Goal: Transaction & Acquisition: Purchase product/service

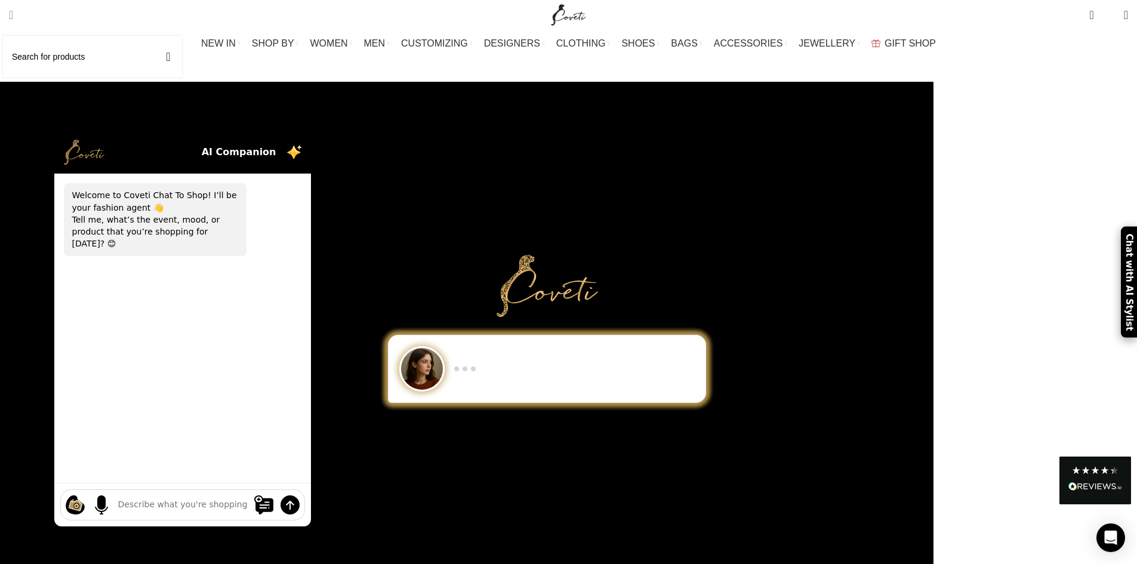
click at [19, 16] on link "Search" at bounding box center [11, 15] width 16 height 24
click at [51, 57] on input "Search" at bounding box center [92, 57] width 179 height 42
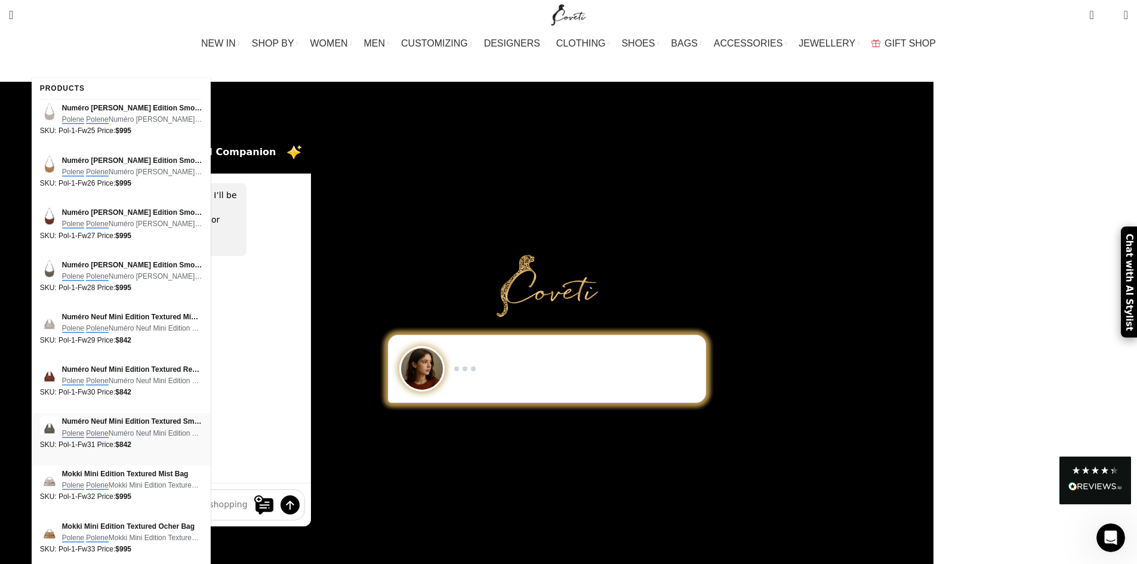
click at [113, 420] on span "Numéro Neuf Mini Edition Textured Smoky Green Bag" at bounding box center [132, 421] width 140 height 11
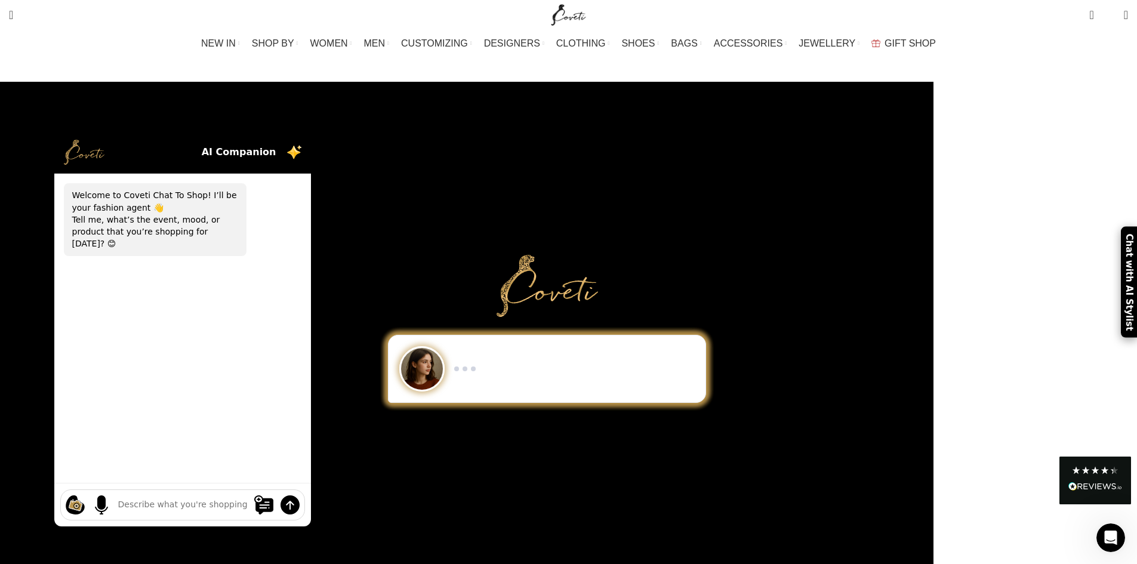
type input "Polene"
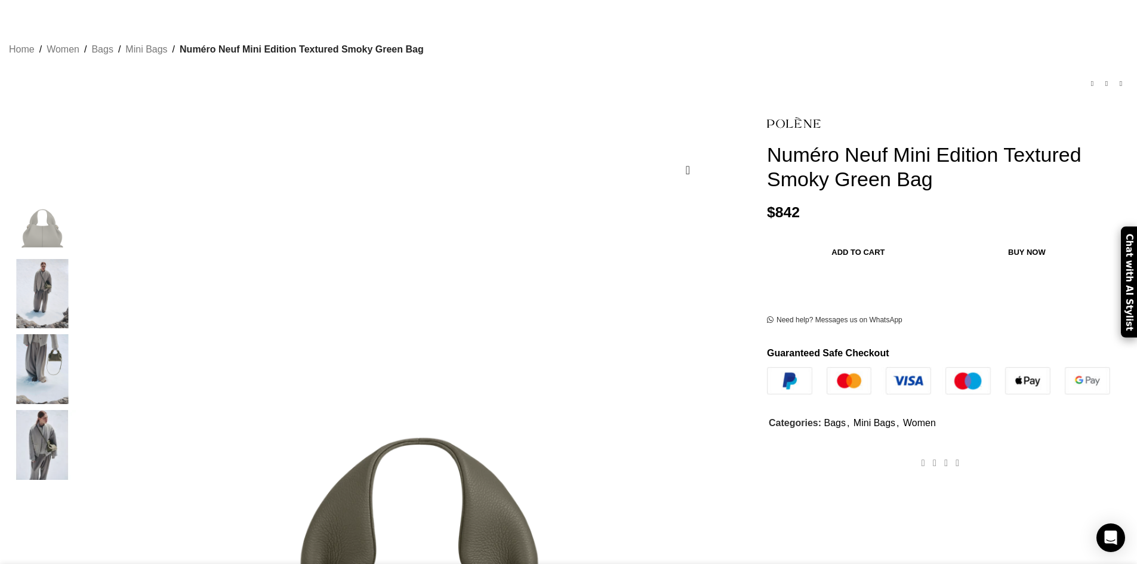
scroll to position [0, 251]
click at [79, 284] on img "2 / 4" at bounding box center [42, 295] width 73 height 70
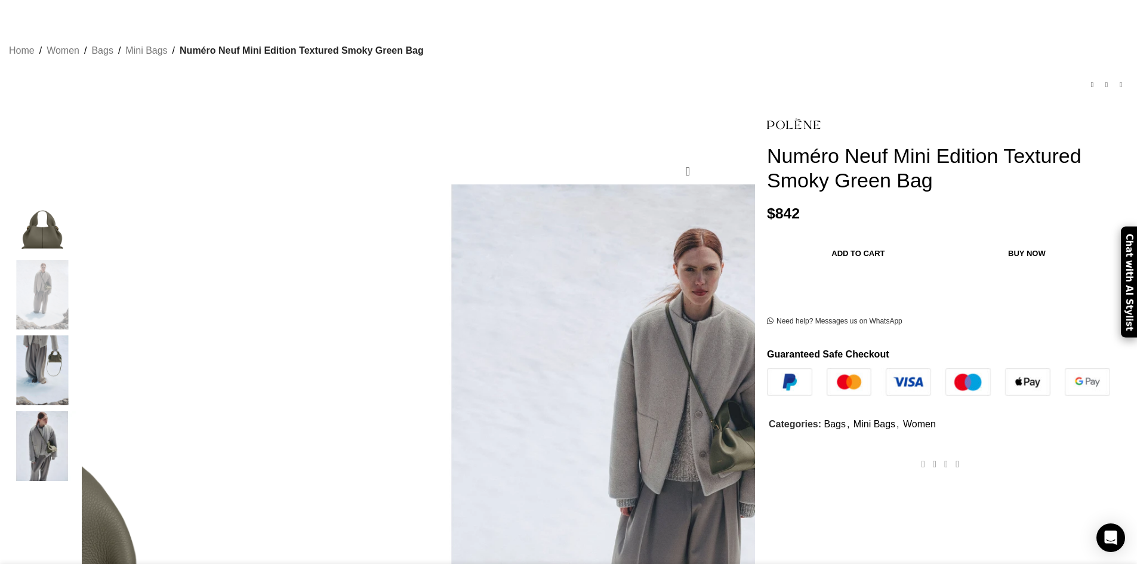
click at [79, 358] on img "3 / 4" at bounding box center [42, 371] width 73 height 70
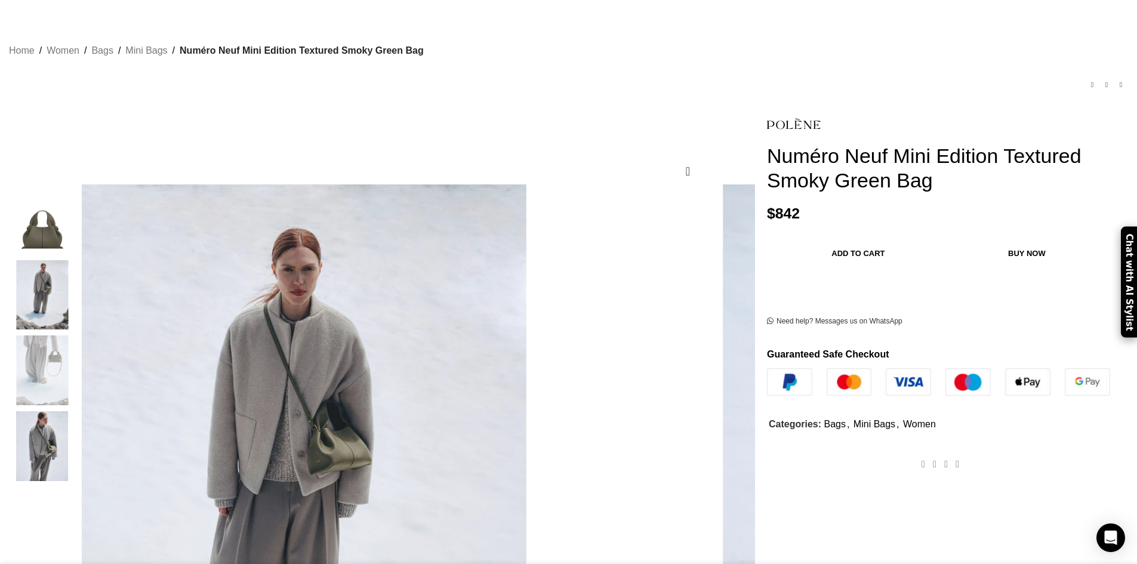
click at [79, 420] on img "4 / 4" at bounding box center [42, 446] width 73 height 70
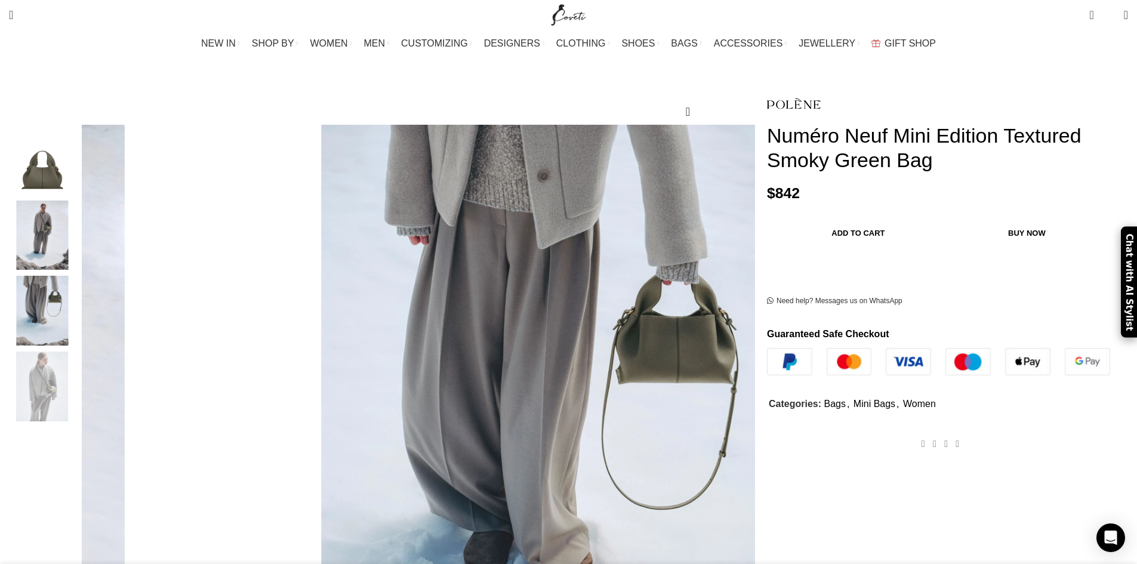
scroll to position [0, 503]
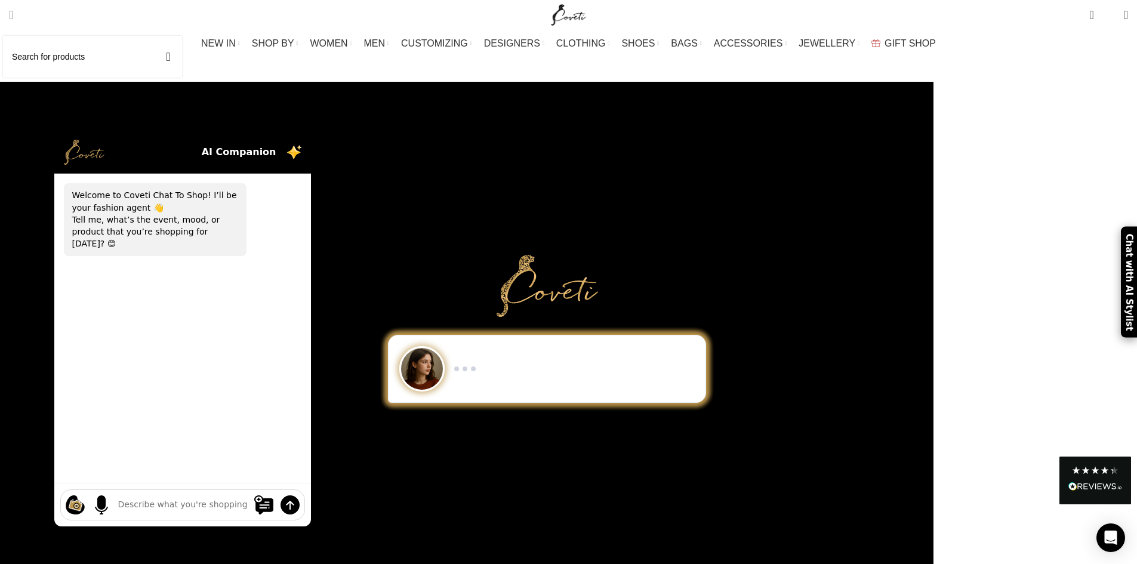
click at [19, 18] on link "Search" at bounding box center [11, 15] width 16 height 24
click at [79, 60] on input "Search" at bounding box center [92, 57] width 179 height 42
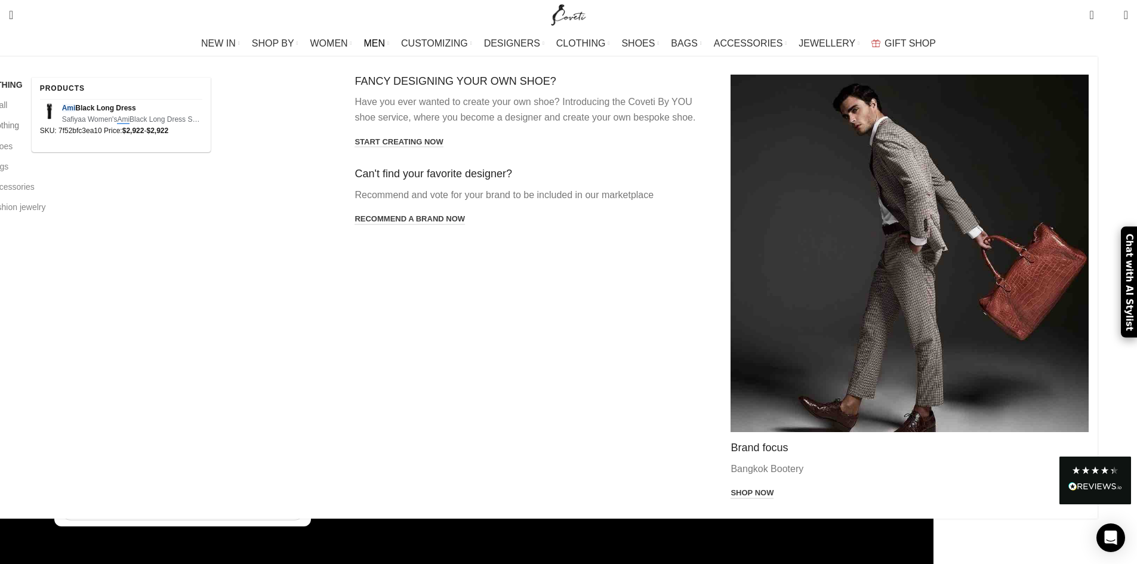
type input "ami pari"
click at [244, 127] on link "All clothing" at bounding box center [158, 125] width 358 height 20
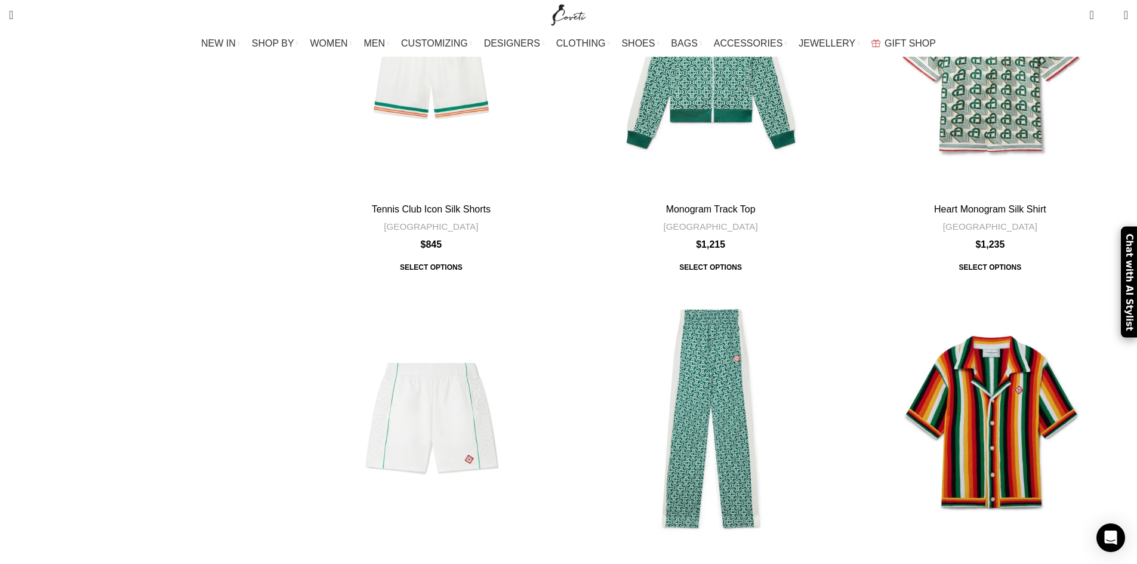
scroll to position [3880, 0]
